Goal: Find contact information: Find contact information

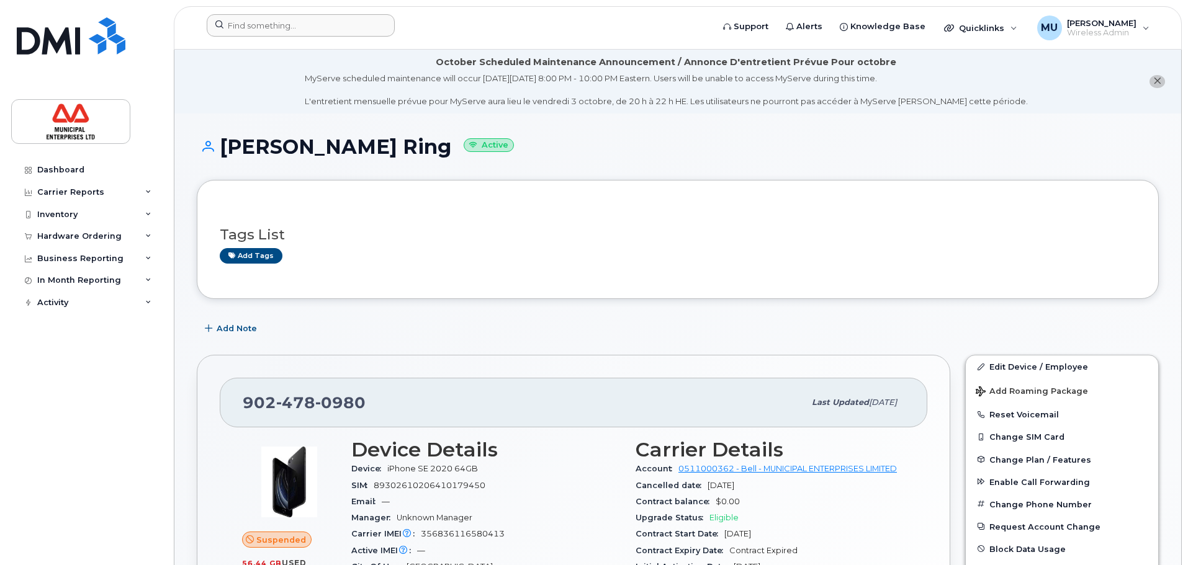
click at [335, 12] on div "Support Alerts Knowledge Base Quicklinks Suspend / Cancel Device Change SIM Car…" at bounding box center [678, 27] width 1008 height 43
click at [334, 19] on input at bounding box center [301, 25] width 188 height 22
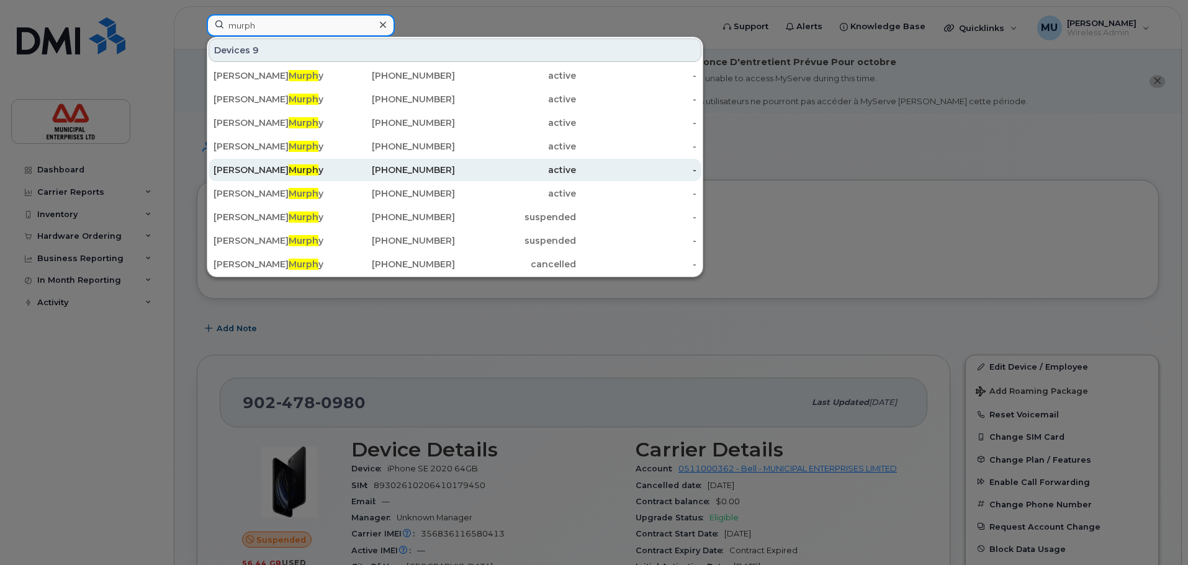
type input "murph"
click at [215, 168] on div "[PERSON_NAME] y" at bounding box center [273, 170] width 121 height 12
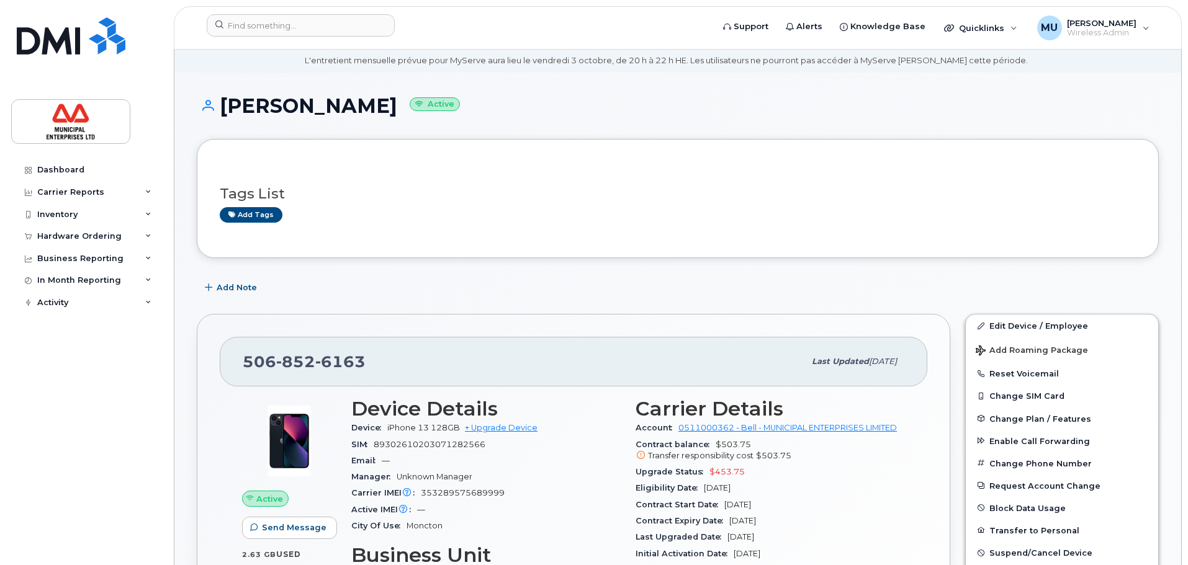
scroll to position [124, 0]
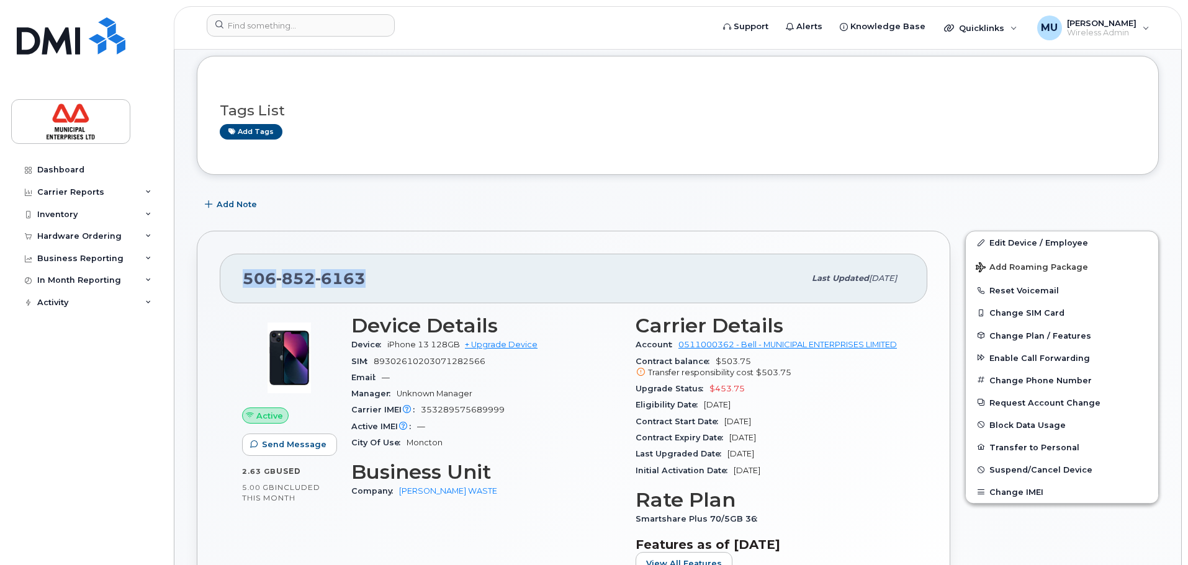
drag, startPoint x: 397, startPoint y: 283, endPoint x: 244, endPoint y: 297, distance: 153.3
click at [244, 297] on div "506 852 6163 Last updated Sep 25, 2025" at bounding box center [573, 279] width 707 height 50
copy span "506 852 6163"
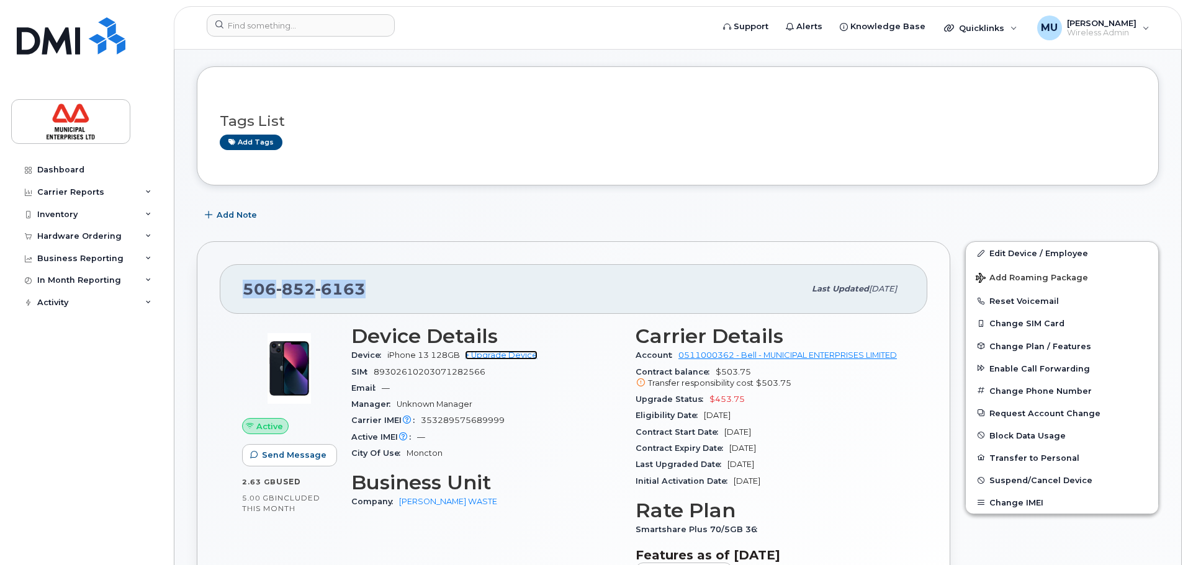
scroll to position [0, 0]
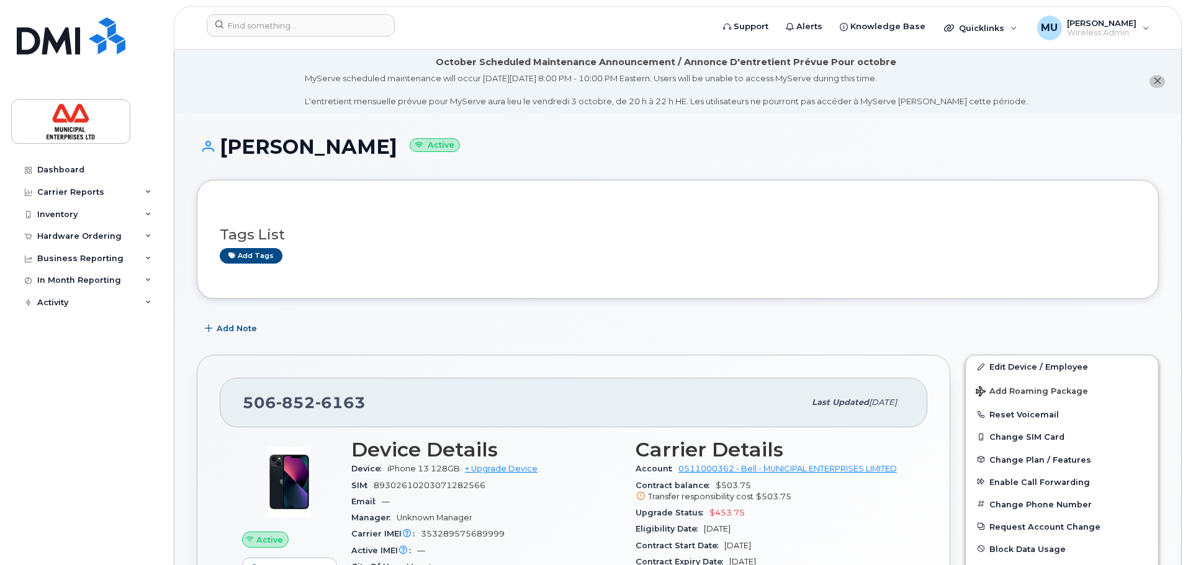
click at [533, 210] on div "Tags List Add tags" at bounding box center [678, 239] width 916 height 73
